Goal: Use online tool/utility: Utilize a website feature to perform a specific function

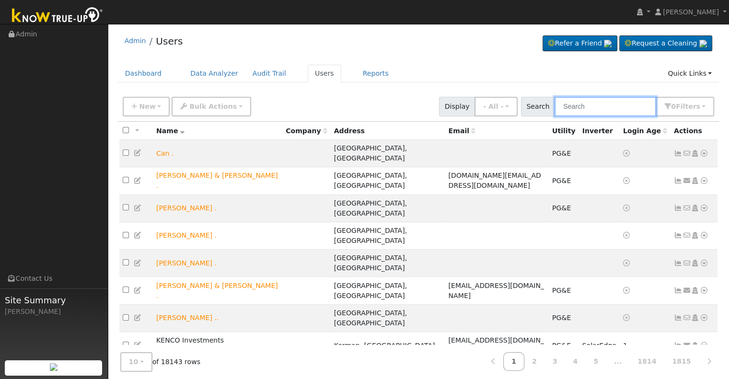
click at [575, 103] on input "text" at bounding box center [606, 107] width 102 height 20
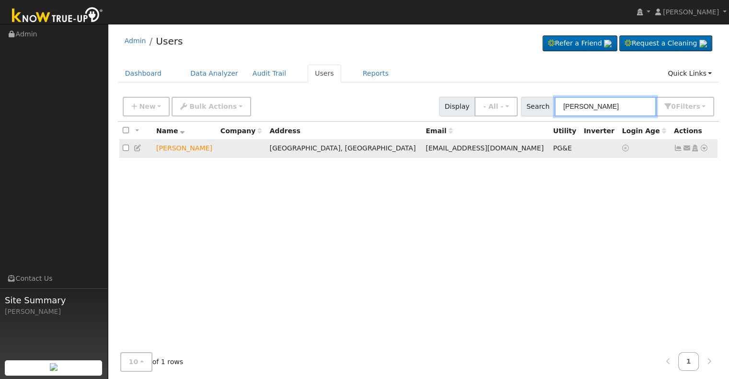
type input "teri delsid"
click at [704, 146] on icon at bounding box center [704, 148] width 9 height 7
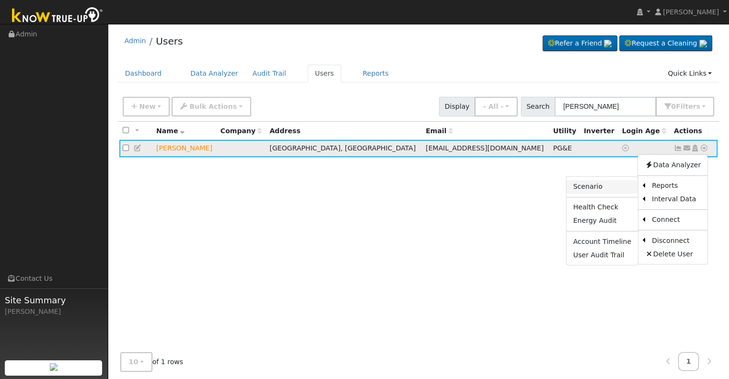
click at [609, 186] on link "Scenario" at bounding box center [602, 186] width 71 height 13
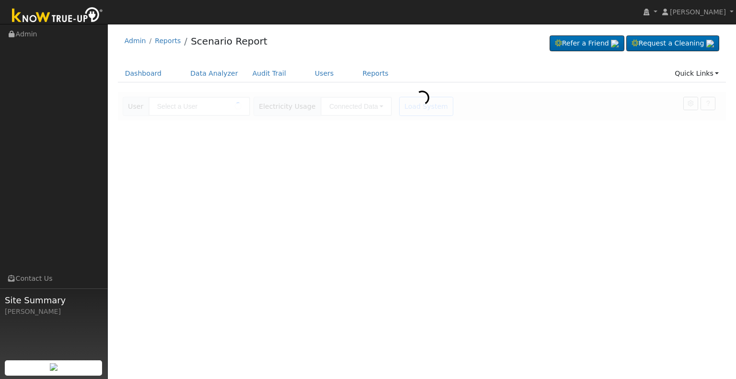
type input "[PERSON_NAME]"
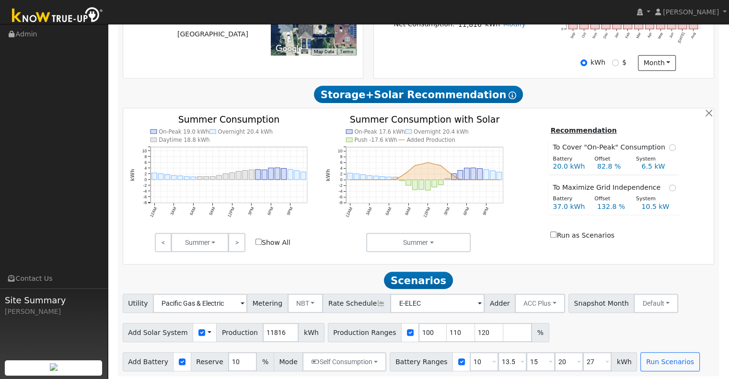
scroll to position [278, 0]
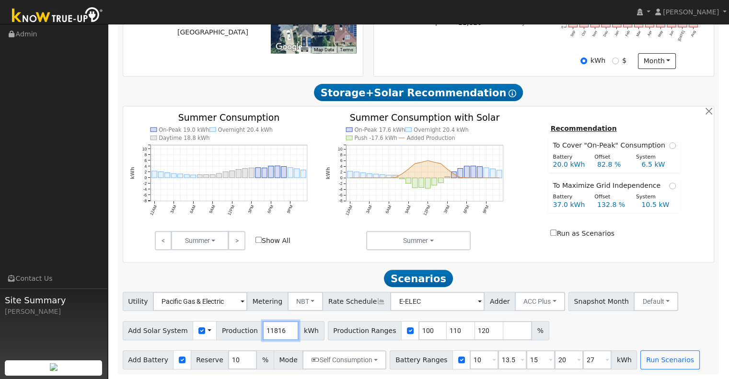
drag, startPoint x: 275, startPoint y: 329, endPoint x: 245, endPoint y: 332, distance: 29.4
click at [245, 332] on div "Add Solar System Use CSV Data Production 11816 kWh" at bounding box center [224, 330] width 202 height 19
type input "11947"
click at [470, 357] on input "10" at bounding box center [484, 359] width 29 height 19
type input "13.5"
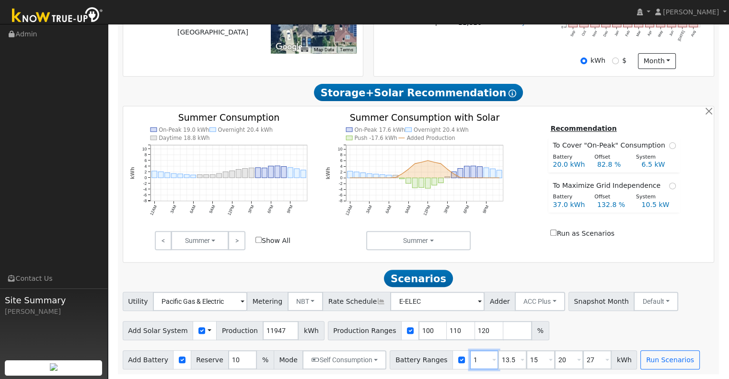
type input "15"
type input "20"
type input "27"
type input "15"
type input "20"
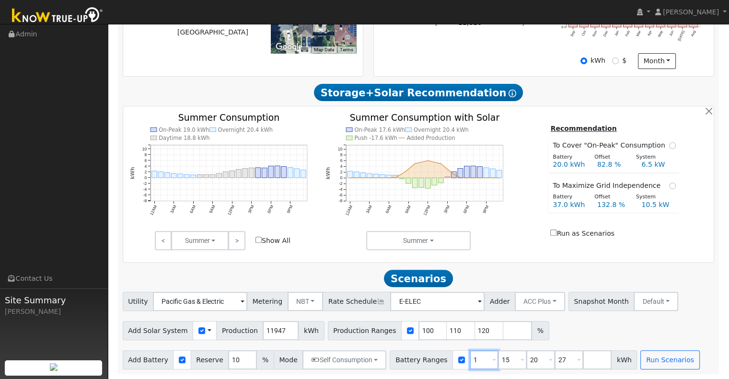
type input "27"
type input "20"
type input "27"
type input "20"
click at [500, 358] on input "27" at bounding box center [512, 359] width 29 height 19
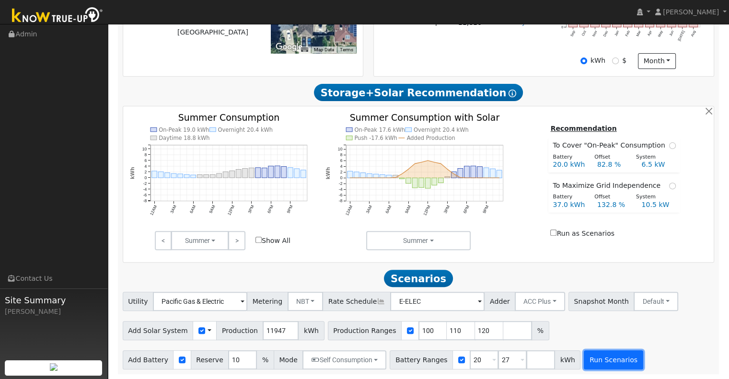
click at [584, 358] on button "Run Scenarios" at bounding box center [613, 359] width 59 height 19
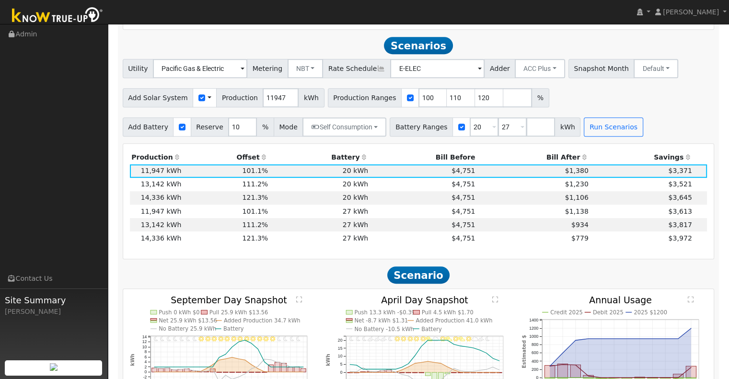
scroll to position [518, 0]
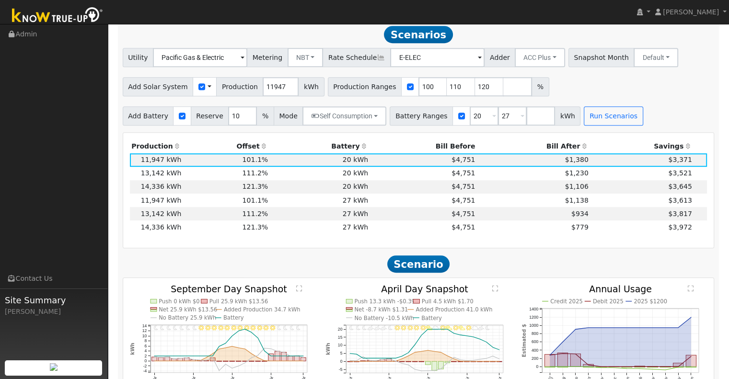
click at [541, 248] on div "Production Offset Battery Reserve Mode ACC Push Incentive Bill Before Bill Afte…" at bounding box center [419, 190] width 592 height 116
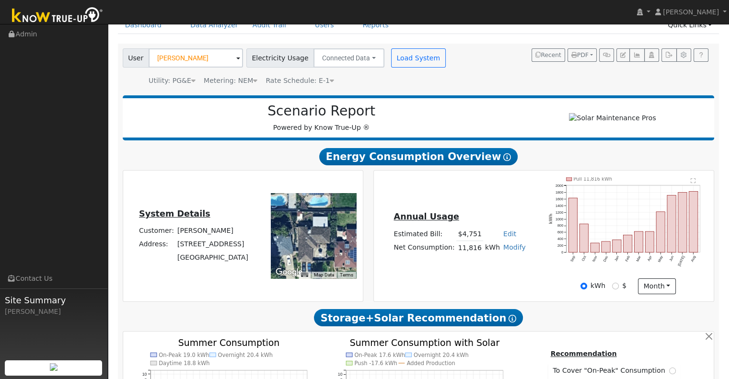
scroll to position [37, 0]
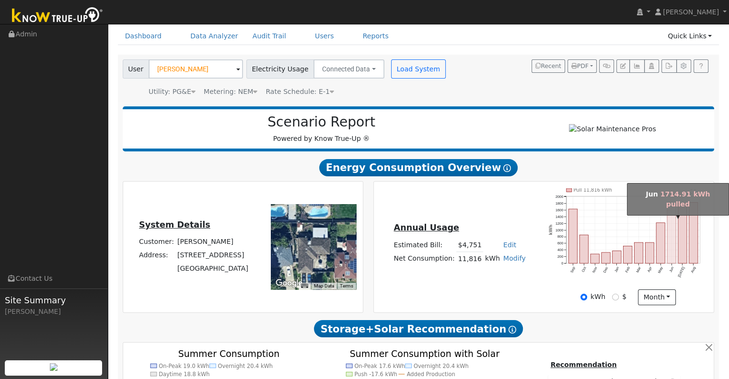
click at [673, 238] on rect "onclick=""" at bounding box center [671, 235] width 9 height 57
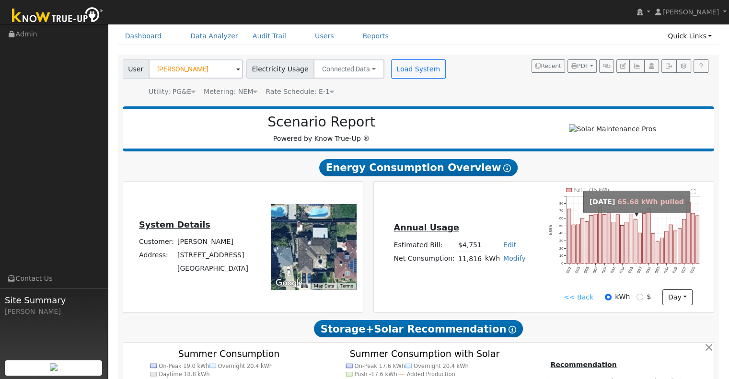
click at [631, 249] on rect "onclick=""" at bounding box center [630, 238] width 3 height 49
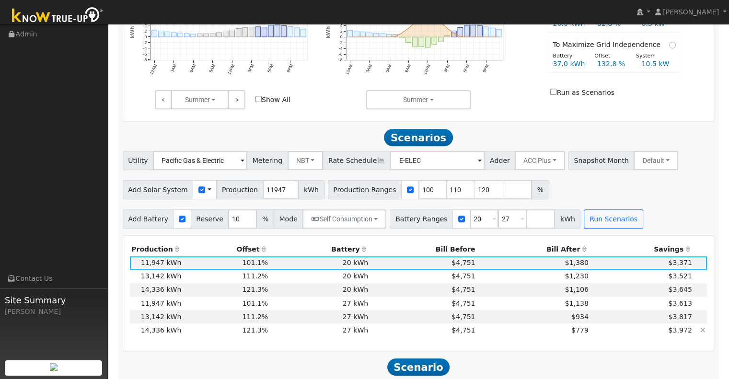
scroll to position [437, 0]
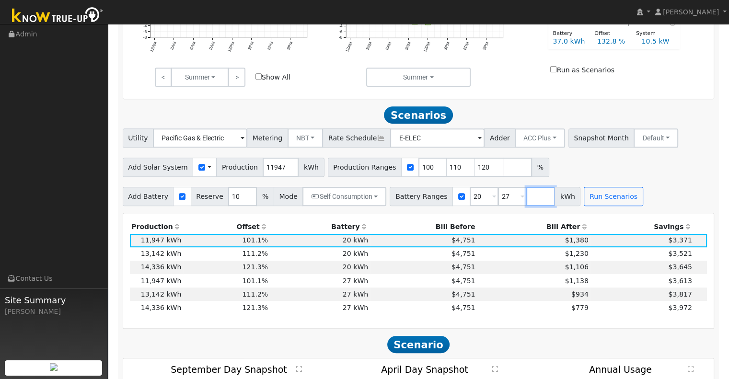
click at [526, 198] on input "number" at bounding box center [540, 196] width 29 height 19
type input "40"
click at [623, 197] on button "Run Scenarios" at bounding box center [641, 196] width 59 height 19
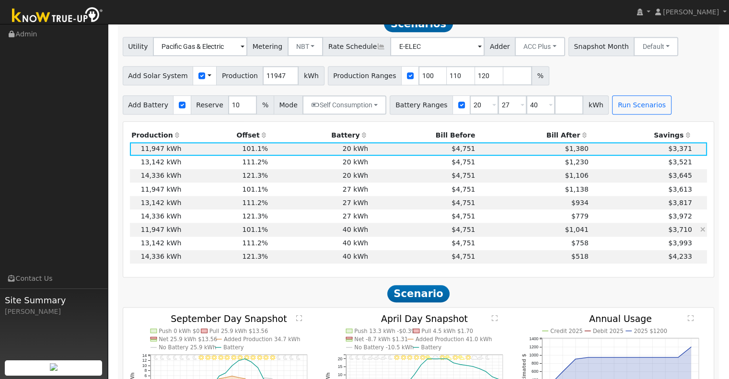
scroll to position [534, 0]
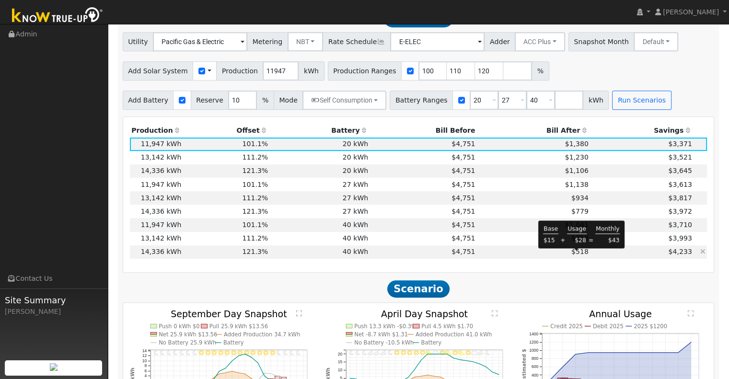
click at [580, 255] on span "$518" at bounding box center [579, 252] width 17 height 8
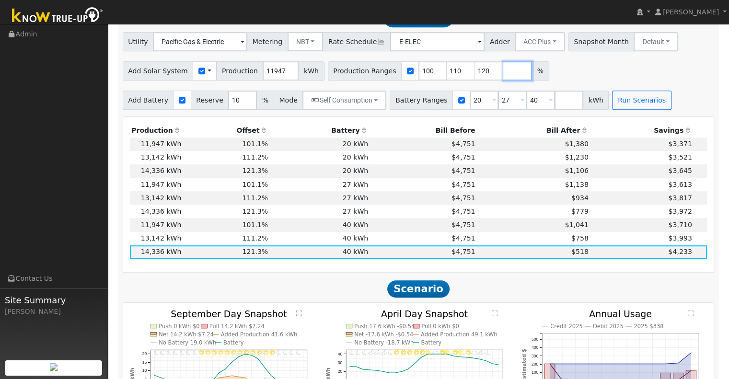
click at [503, 74] on input "number" at bounding box center [517, 70] width 29 height 19
type input "130"
click at [619, 101] on button "Run Scenarios" at bounding box center [641, 100] width 59 height 19
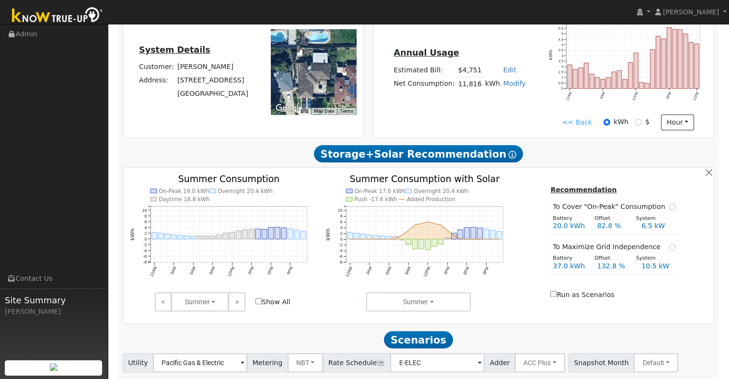
scroll to position [118, 0]
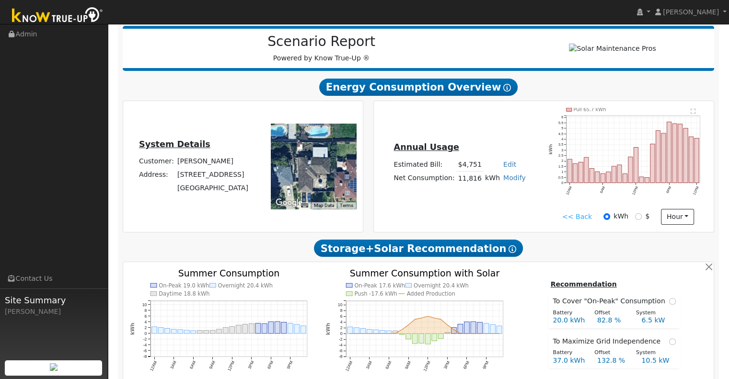
click at [567, 220] on link "<< Back" at bounding box center [577, 217] width 30 height 10
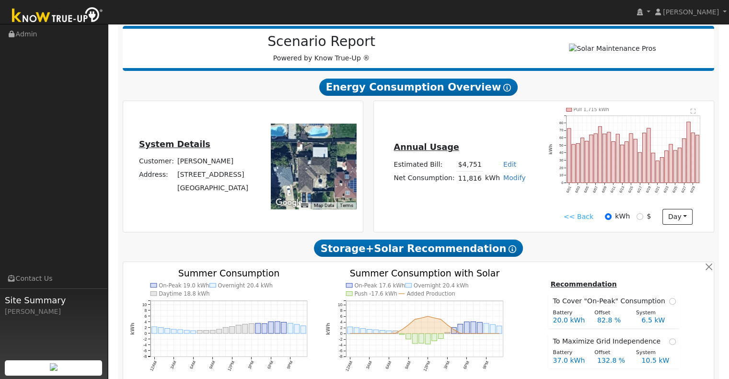
click at [574, 219] on link "<< Back" at bounding box center [579, 217] width 30 height 10
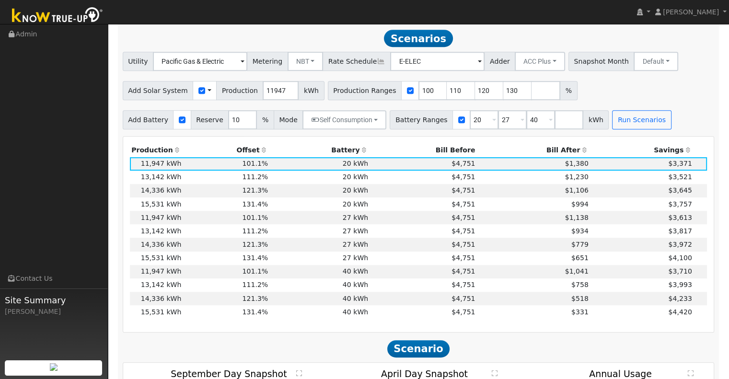
scroll to position [512, 0]
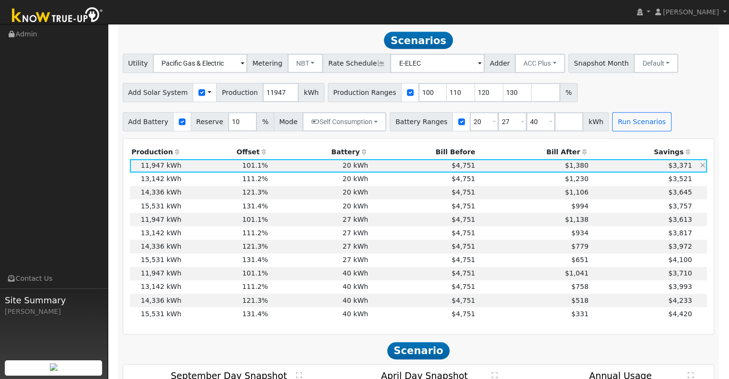
click at [541, 166] on td "$1,380" at bounding box center [533, 165] width 113 height 13
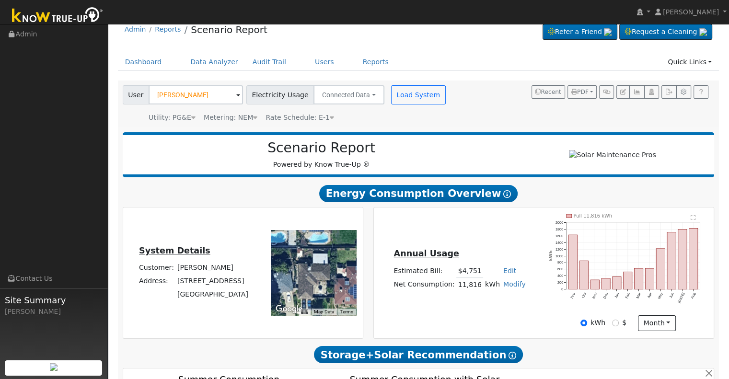
scroll to position [0, 0]
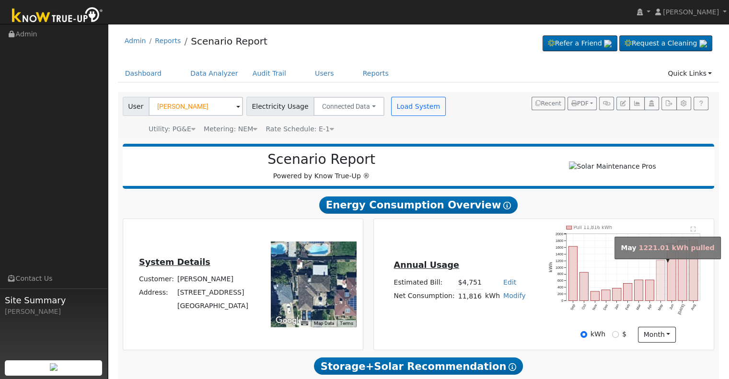
click at [660, 274] on rect "onclick=""" at bounding box center [660, 280] width 9 height 41
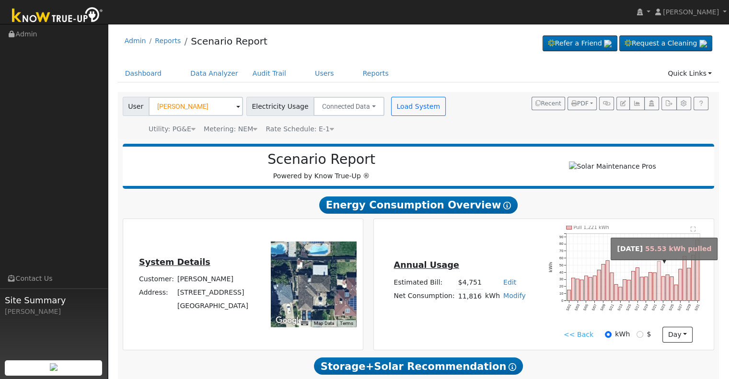
click at [660, 278] on rect "onclick=""" at bounding box center [658, 280] width 3 height 39
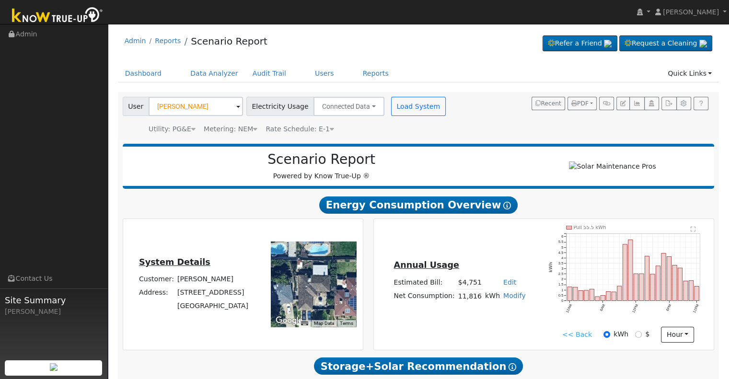
click at [574, 340] on link "<< Back" at bounding box center [577, 335] width 30 height 10
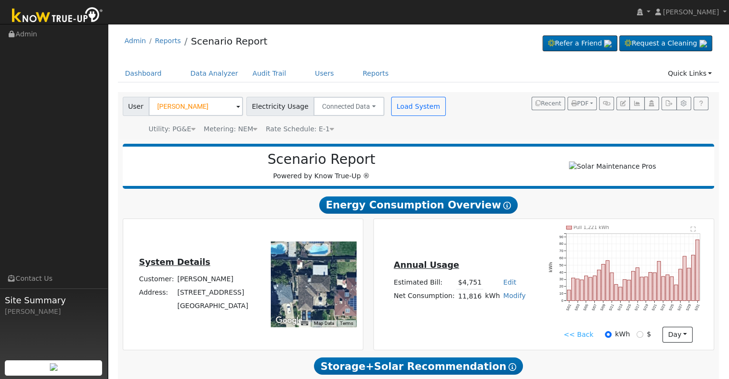
click at [572, 338] on link "<< Back" at bounding box center [579, 335] width 30 height 10
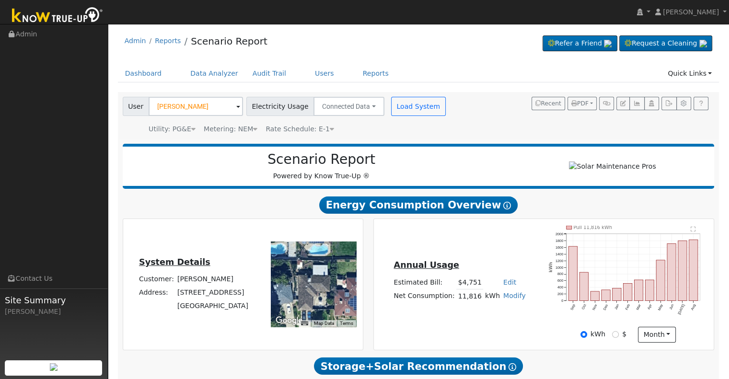
click at [573, 318] on icon "Pull 11,816 kWh Sep Oct Nov Dec Jan Feb Mar Apr May Jun [DATE] Aug 0 200 400 60…" at bounding box center [628, 276] width 158 height 100
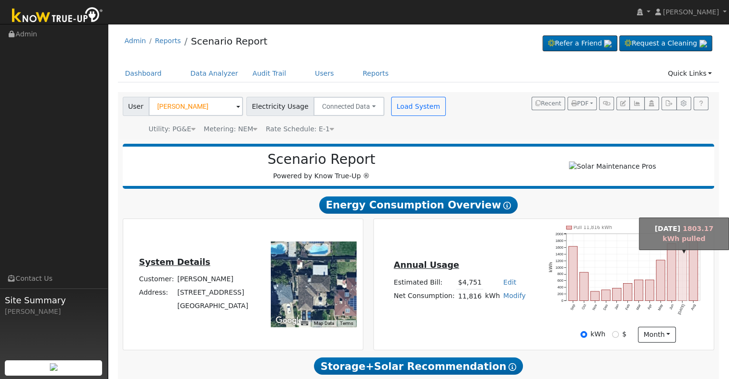
click at [685, 285] on rect "onclick=""" at bounding box center [682, 271] width 9 height 60
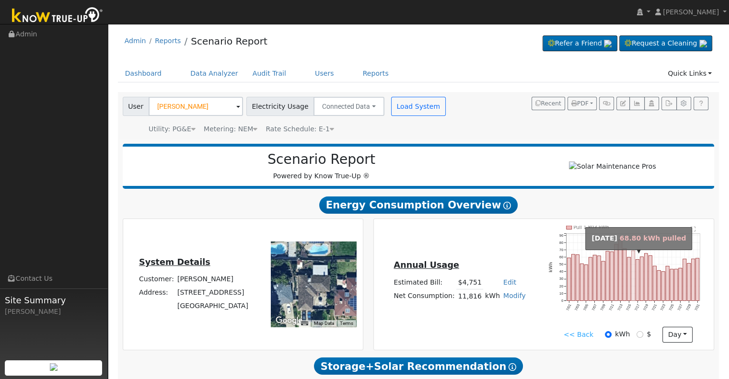
click at [635, 278] on icon "Pull 1,803 kWh 7/01 7/03 7/05 7/07 7/09 7/11 7/13 7/15 7/17 7/19 7/21 7/23 7/25…" at bounding box center [628, 276] width 158 height 100
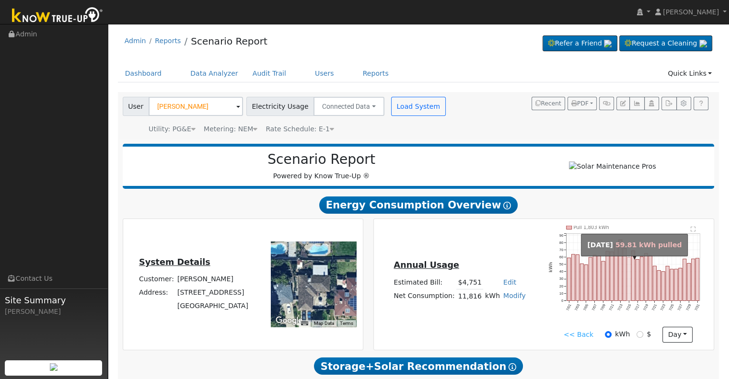
click at [630, 278] on rect "onclick=""" at bounding box center [628, 279] width 3 height 44
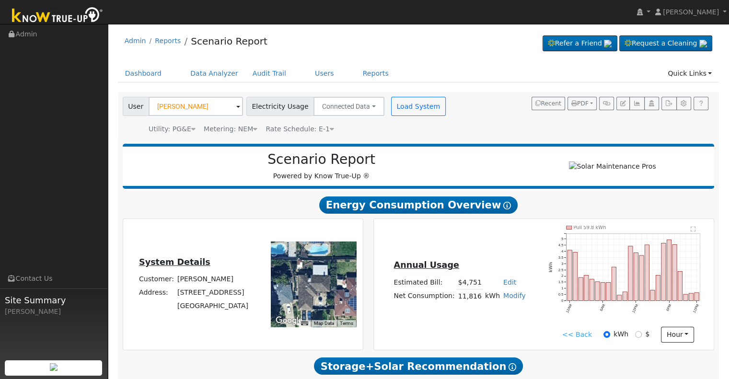
click at [573, 337] on link "<< Back" at bounding box center [577, 335] width 30 height 10
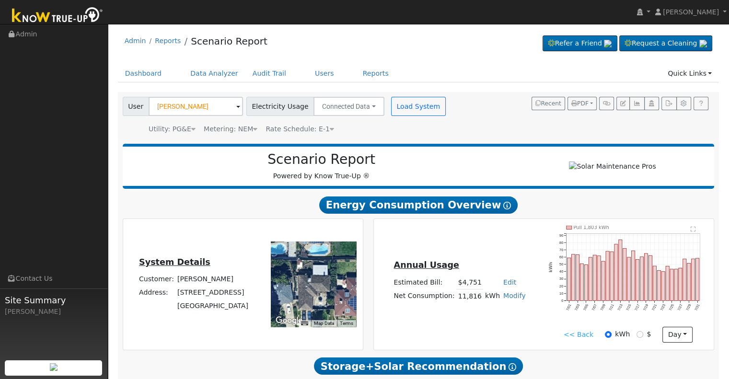
click at [580, 340] on link "<< Back" at bounding box center [579, 335] width 30 height 10
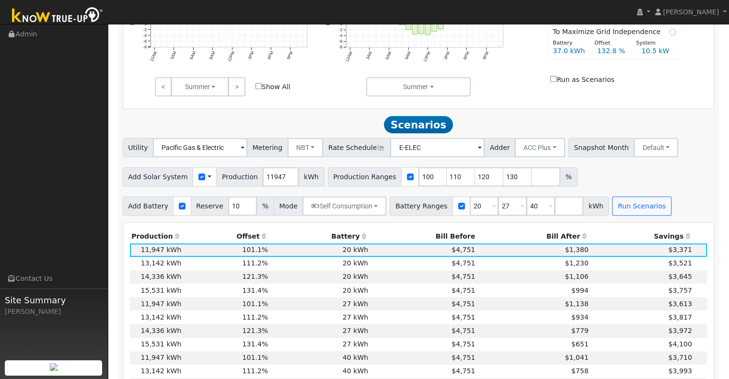
scroll to position [427, 0]
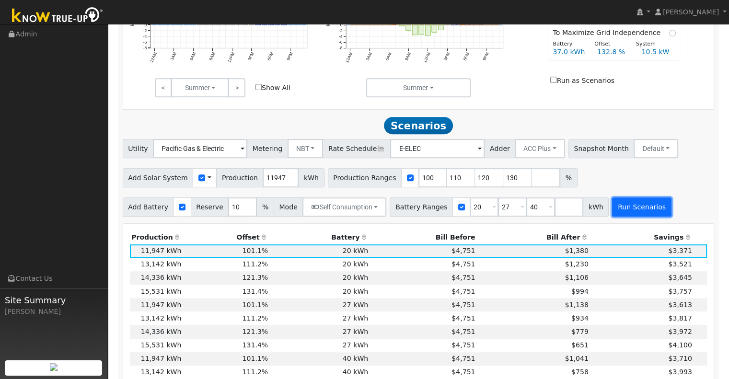
click at [632, 209] on button "Run Scenarios" at bounding box center [641, 206] width 59 height 19
